Goal: Transaction & Acquisition: Purchase product/service

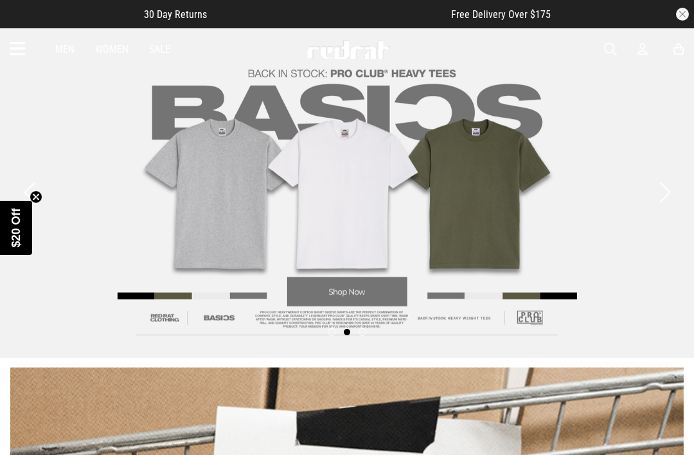
click at [23, 54] on icon at bounding box center [18, 49] width 16 height 21
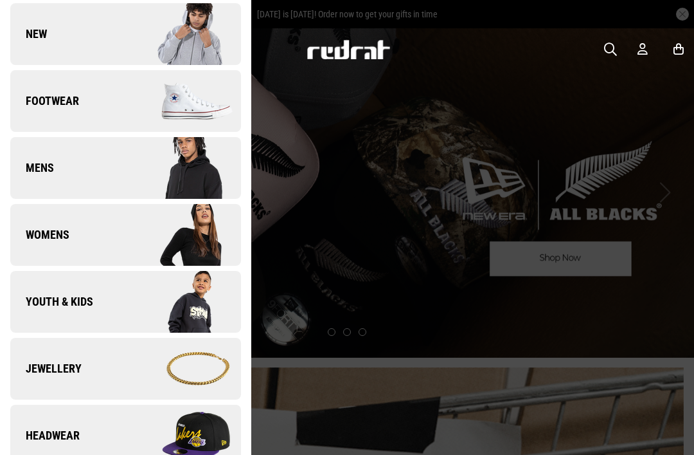
scroll to position [64, 0]
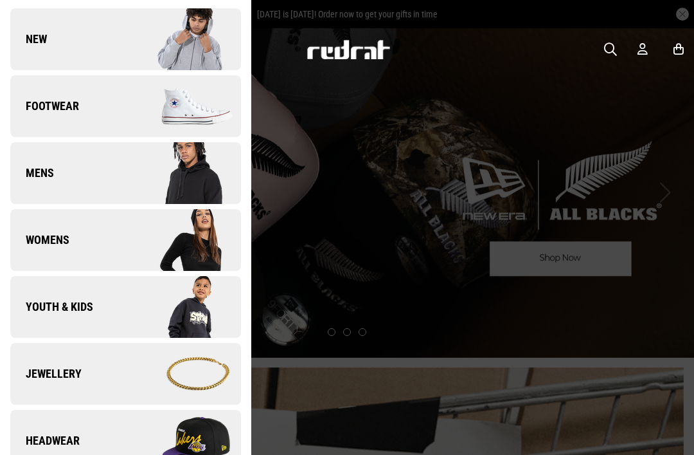
click at [44, 180] on span "Mens" at bounding box center [32, 172] width 44 height 15
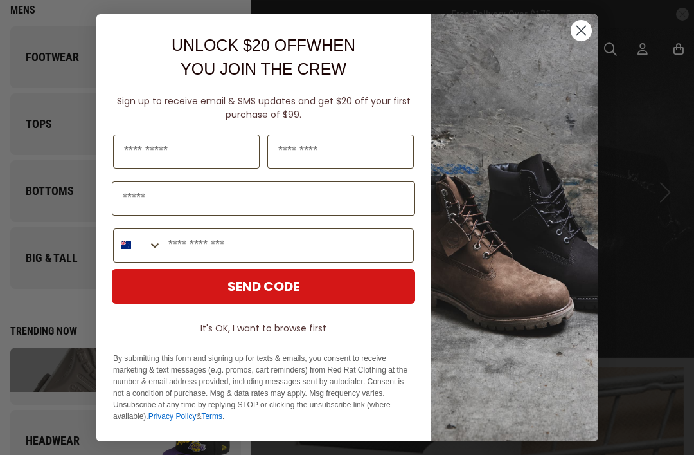
scroll to position [0, 0]
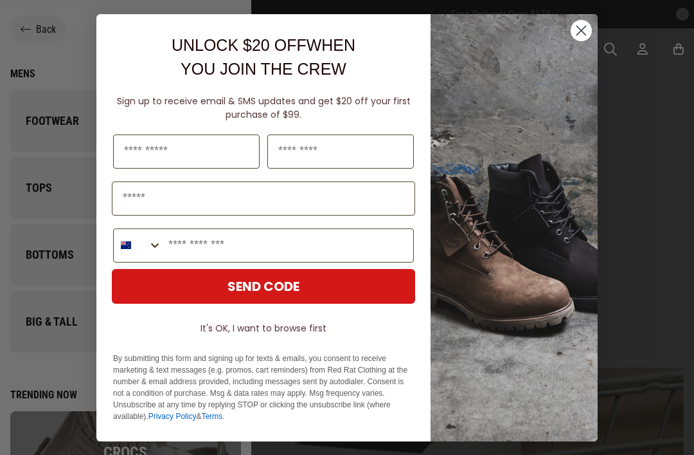
click at [575, 28] on circle "Close dialog" at bounding box center [581, 29] width 21 height 21
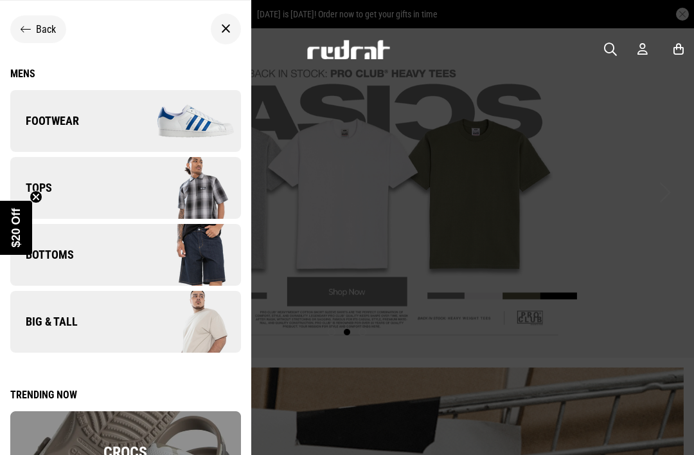
click at [577, 33] on div "Men Women Sale Sign in New Back Footwear Back Footwear Mens Back Footwear / Men…" at bounding box center [347, 49] width 694 height 42
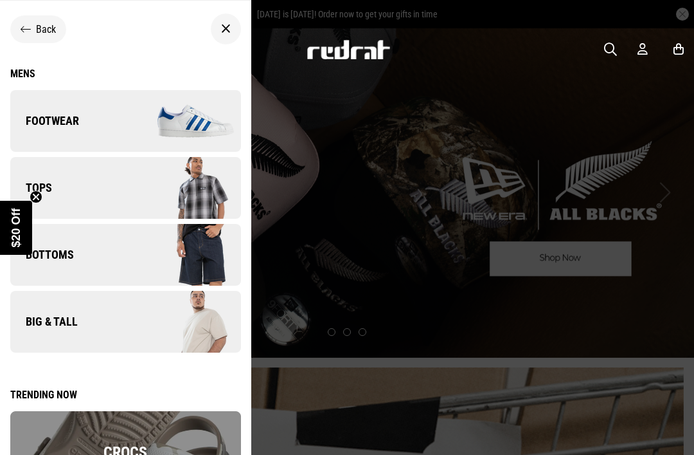
click at [33, 195] on circle "Close teaser" at bounding box center [36, 196] width 12 height 12
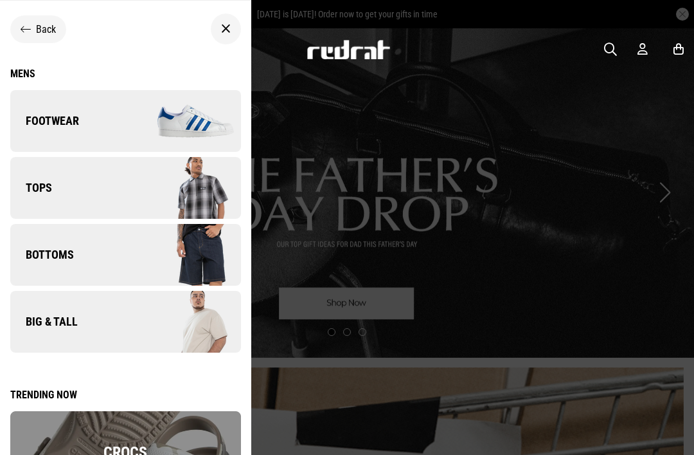
click at [41, 192] on span "Tops" at bounding box center [31, 187] width 42 height 15
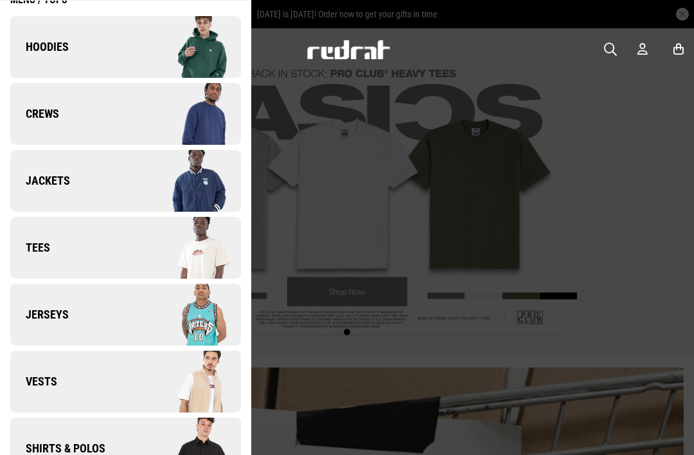
scroll to position [72, 0]
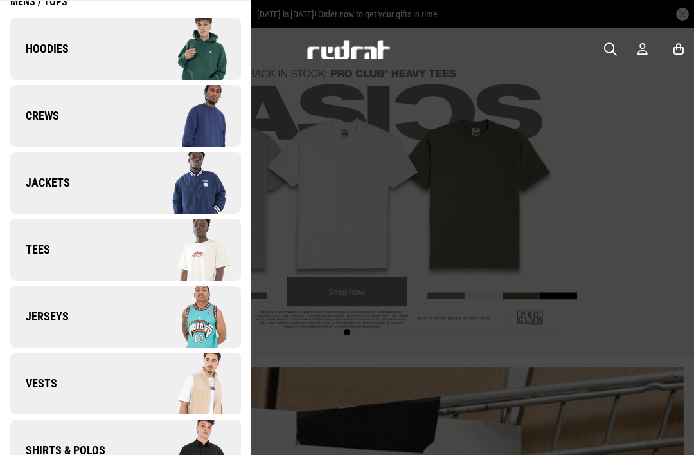
click at [212, 435] on img at bounding box center [182, 450] width 115 height 64
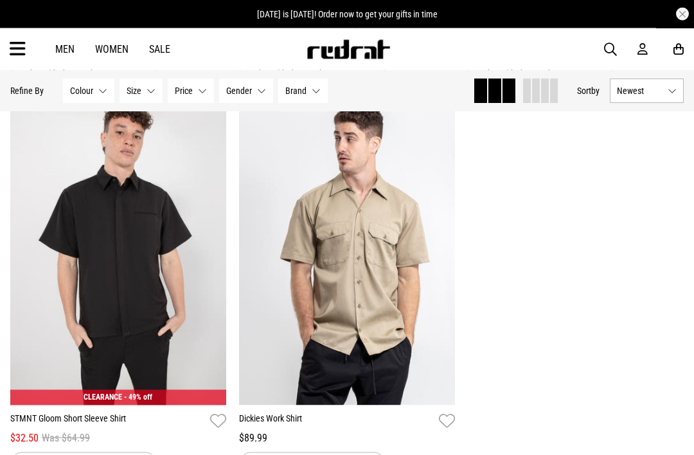
scroll to position [2111, 0]
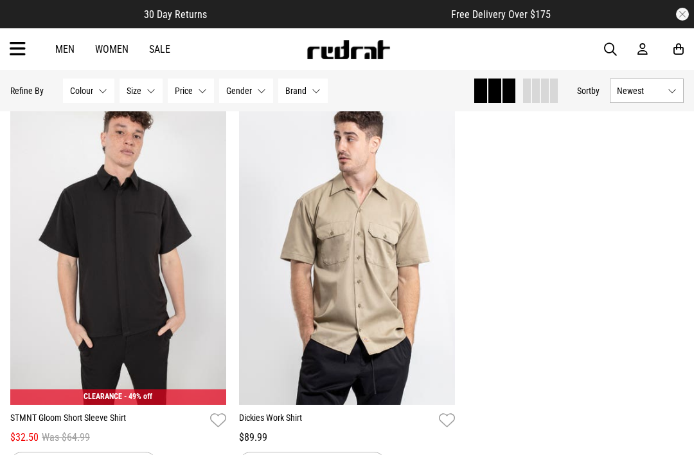
click at [80, 211] on img at bounding box center [118, 253] width 216 height 302
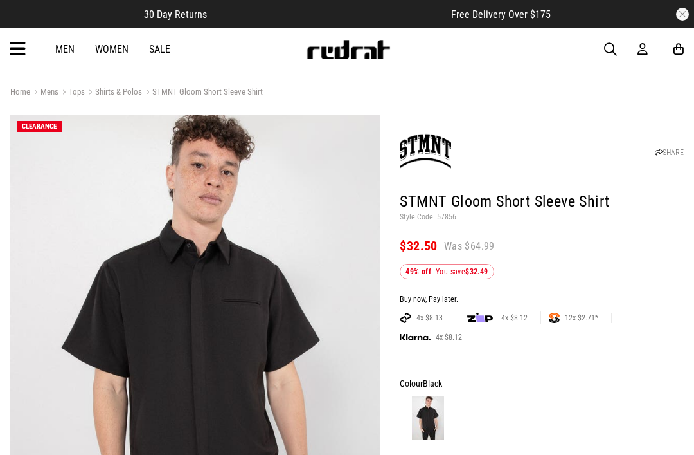
click at [587, 62] on div "Men Women Sale Sign in New Back Footwear Back Mens Back Womens Back Youth & Kid…" at bounding box center [347, 49] width 694 height 42
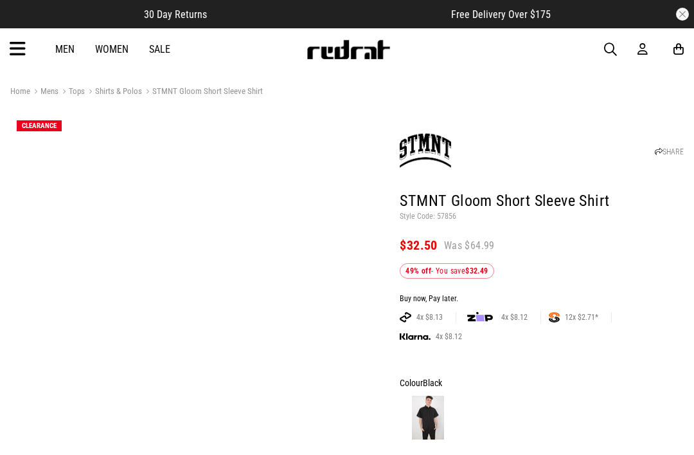
scroll to position [19, 0]
